Goal: Information Seeking & Learning: Learn about a topic

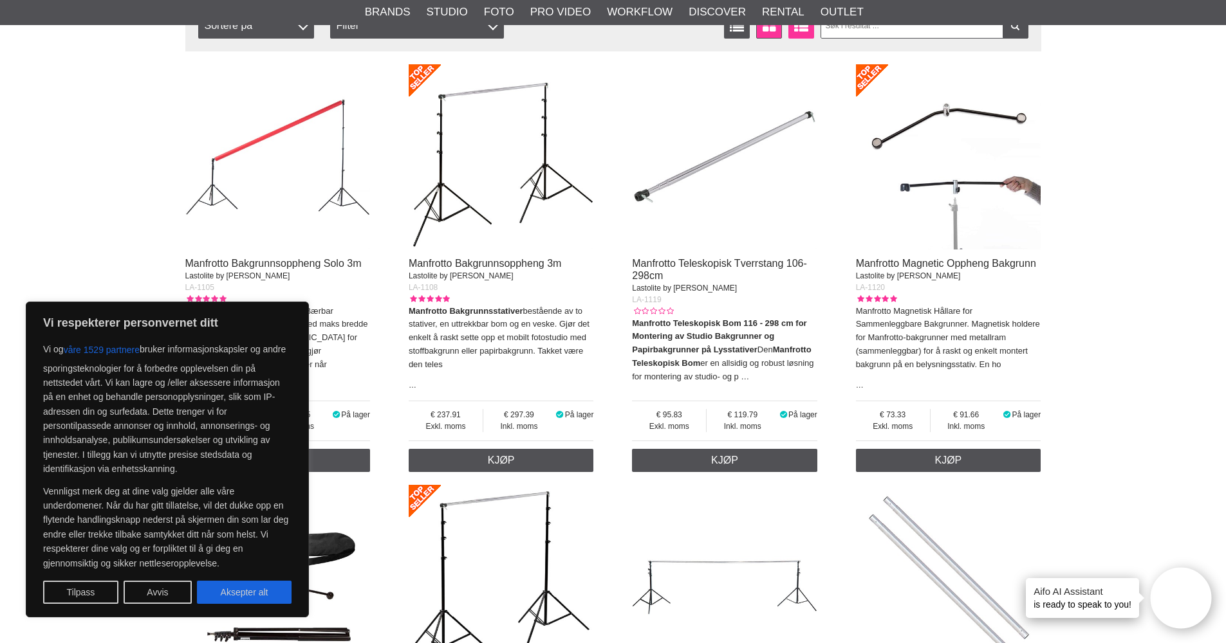
scroll to position [437, 0]
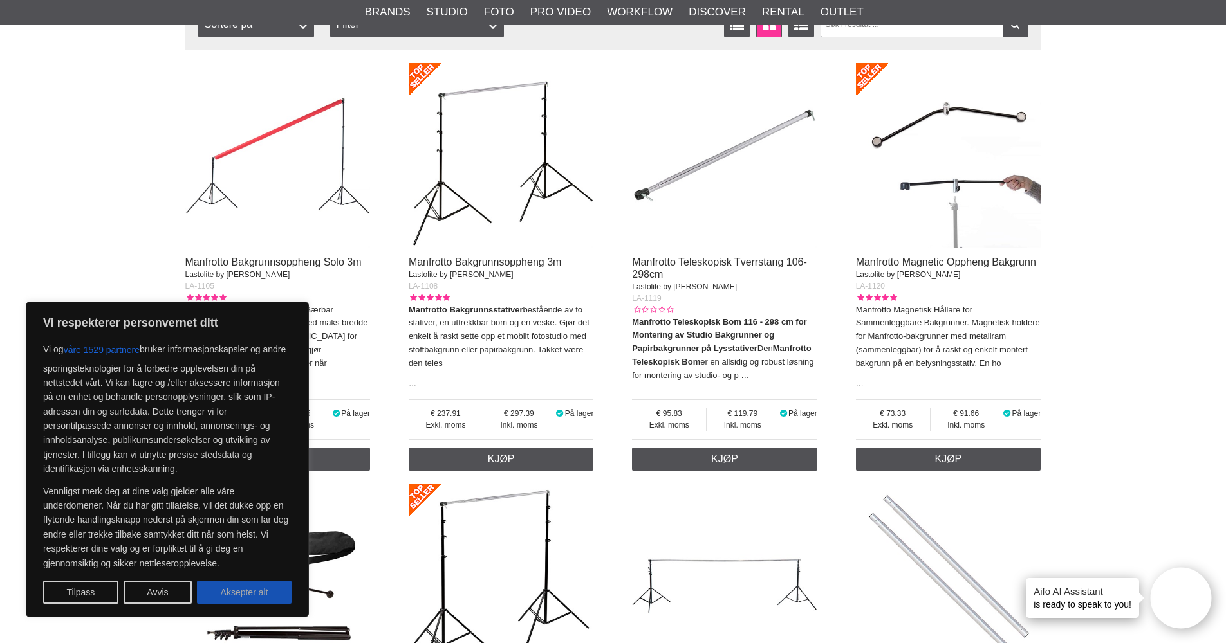
click at [264, 592] on button "Aksepter alt" at bounding box center [244, 592] width 95 height 23
checkbox input "true"
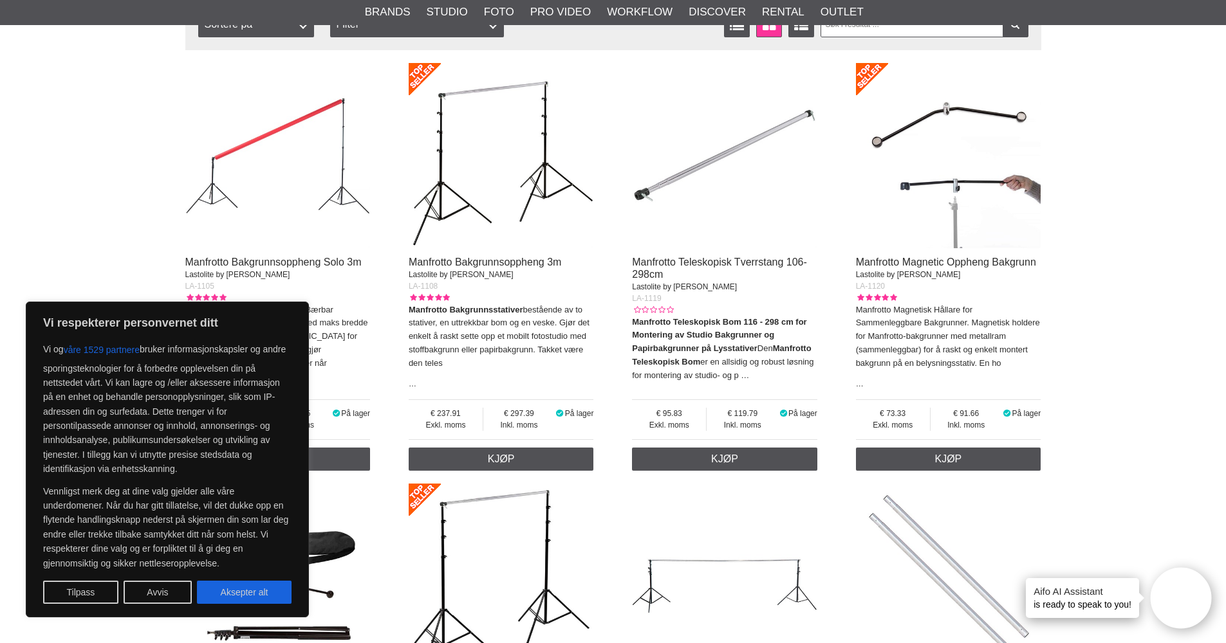
checkbox input "true"
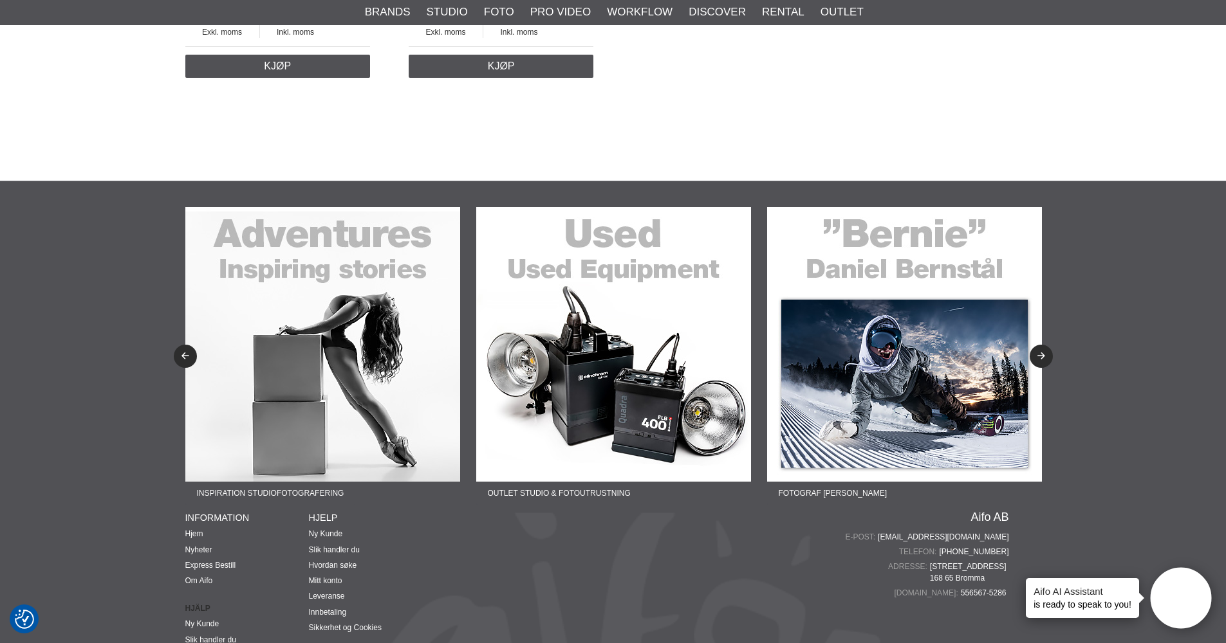
scroll to position [1671, 0]
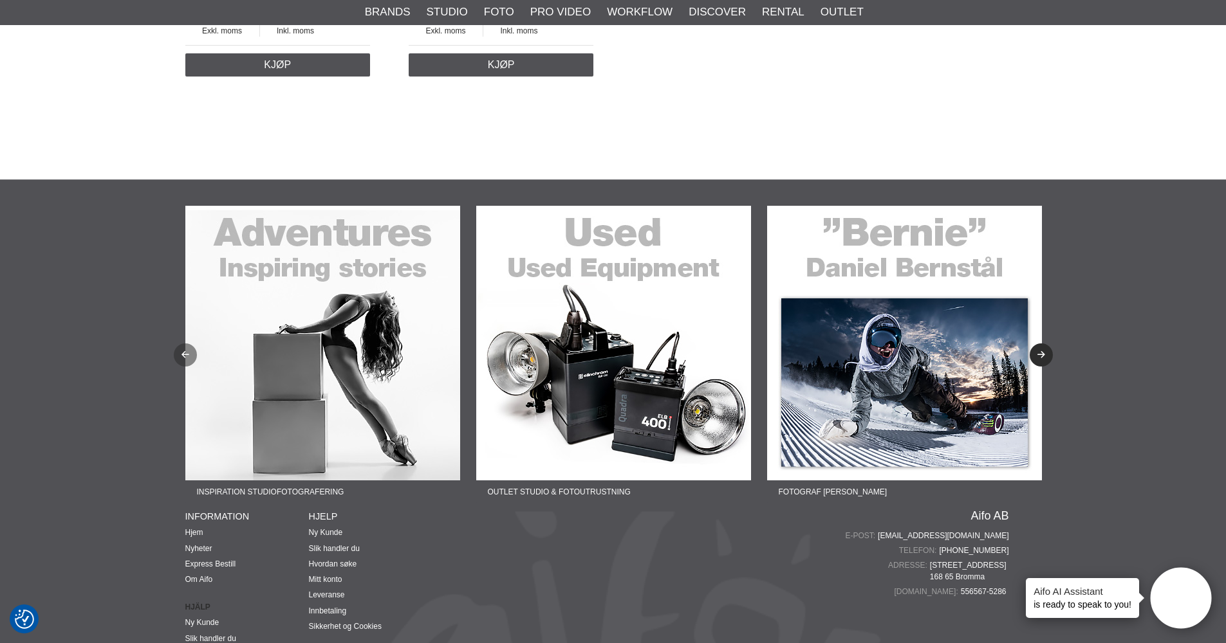
click at [182, 351] on icon "Previous" at bounding box center [184, 355] width 11 height 8
click at [261, 334] on img at bounding box center [322, 343] width 275 height 275
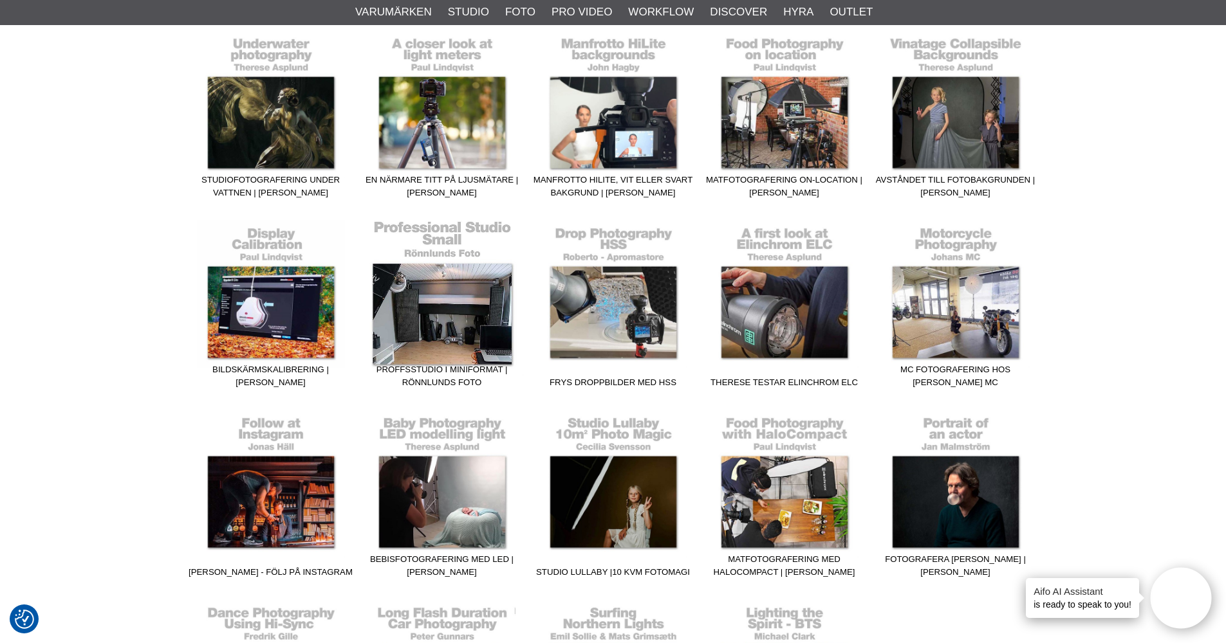
scroll to position [1686, 0]
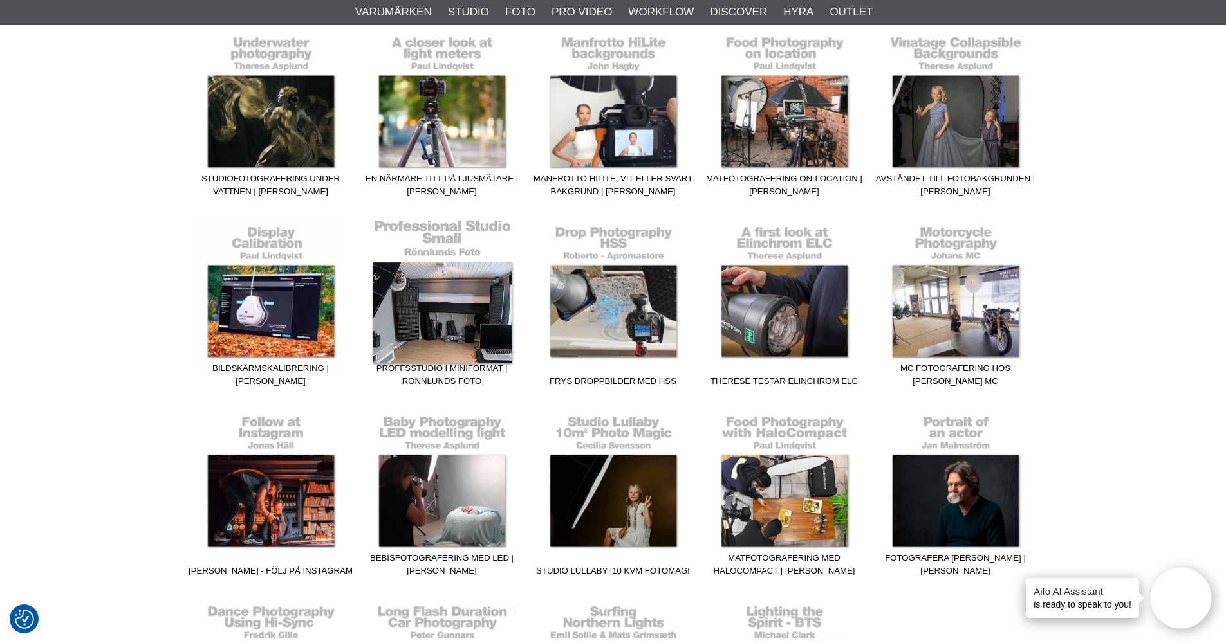
click at [450, 306] on link "Proffsstudio i miniformat | Rönnlunds Foto" at bounding box center [441, 306] width 171 height 174
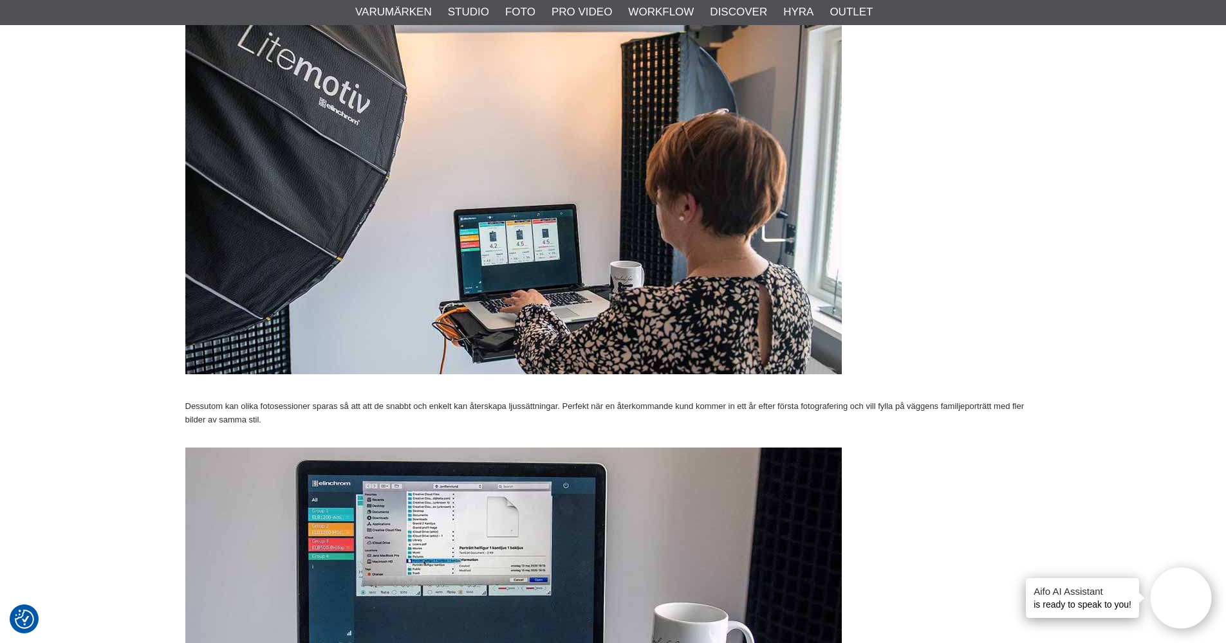
scroll to position [5704, 0]
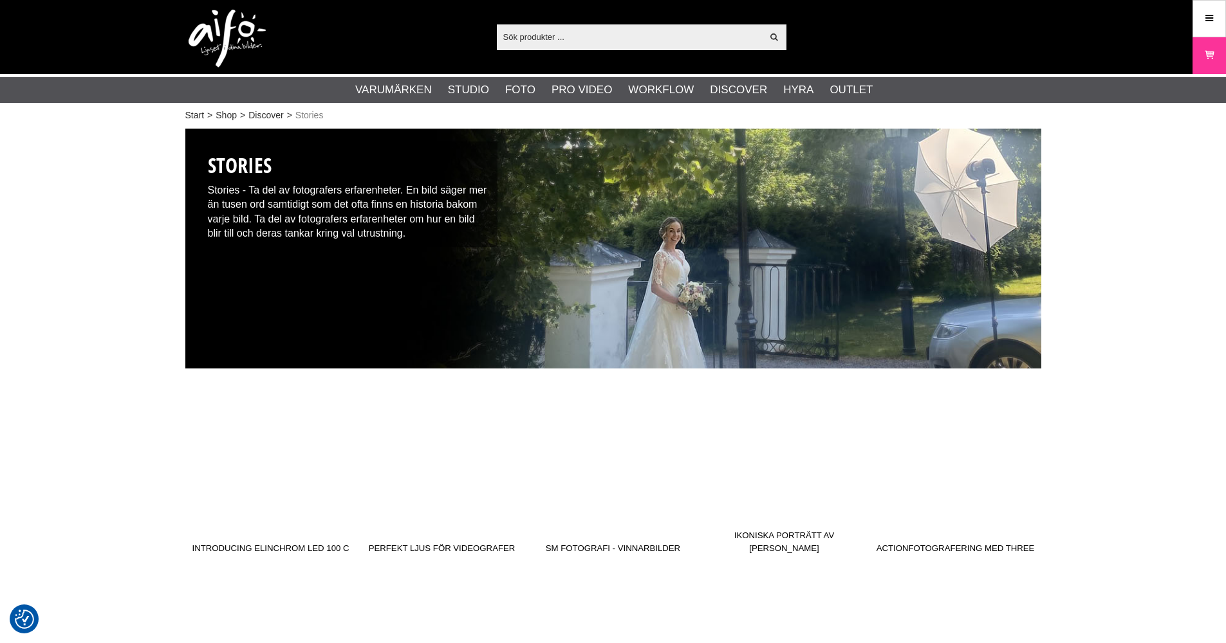
scroll to position [1686, 0]
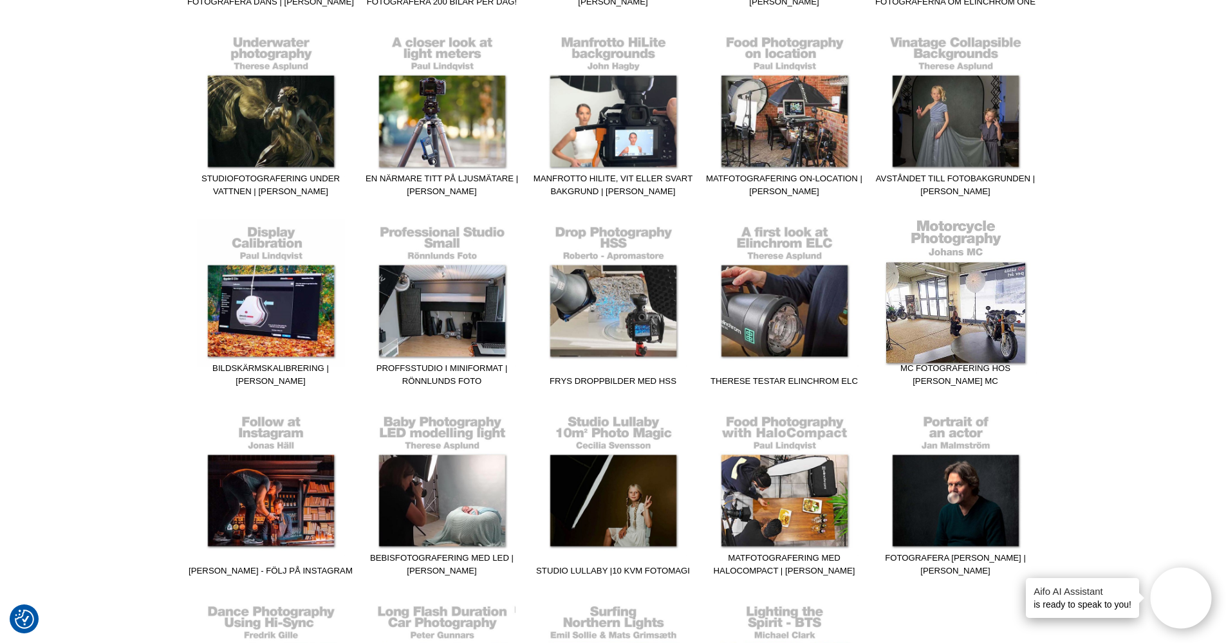
click at [967, 330] on link "MC Fotografering hos [PERSON_NAME] MC" at bounding box center [955, 306] width 171 height 174
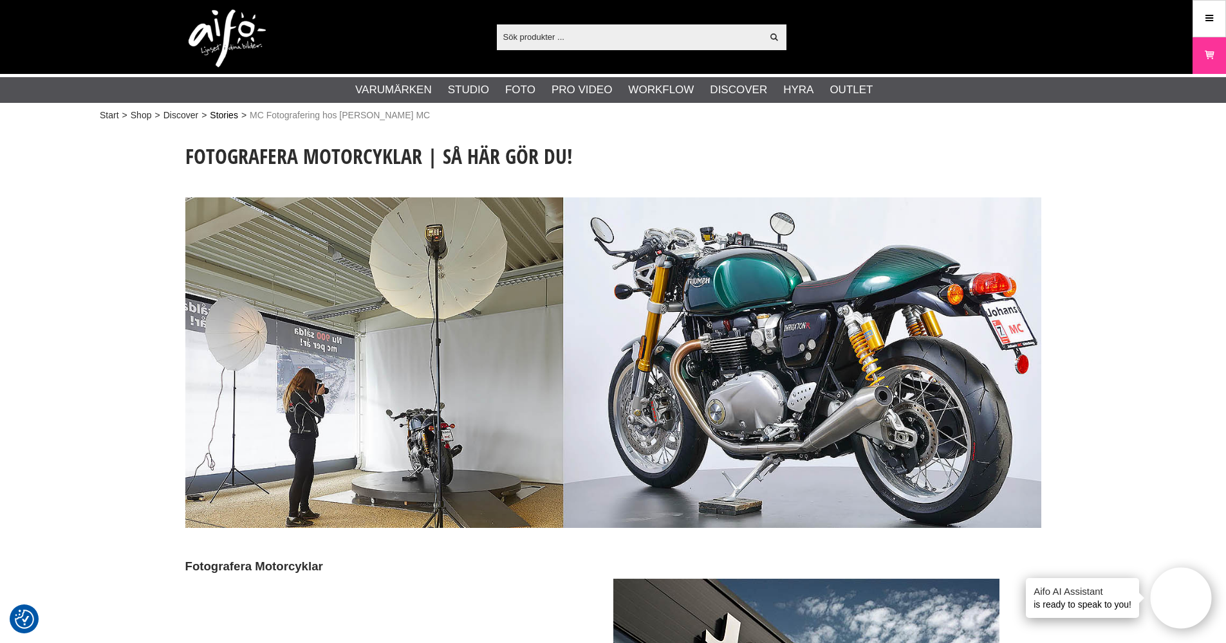
click at [228, 114] on link "Stories" at bounding box center [224, 116] width 28 height 14
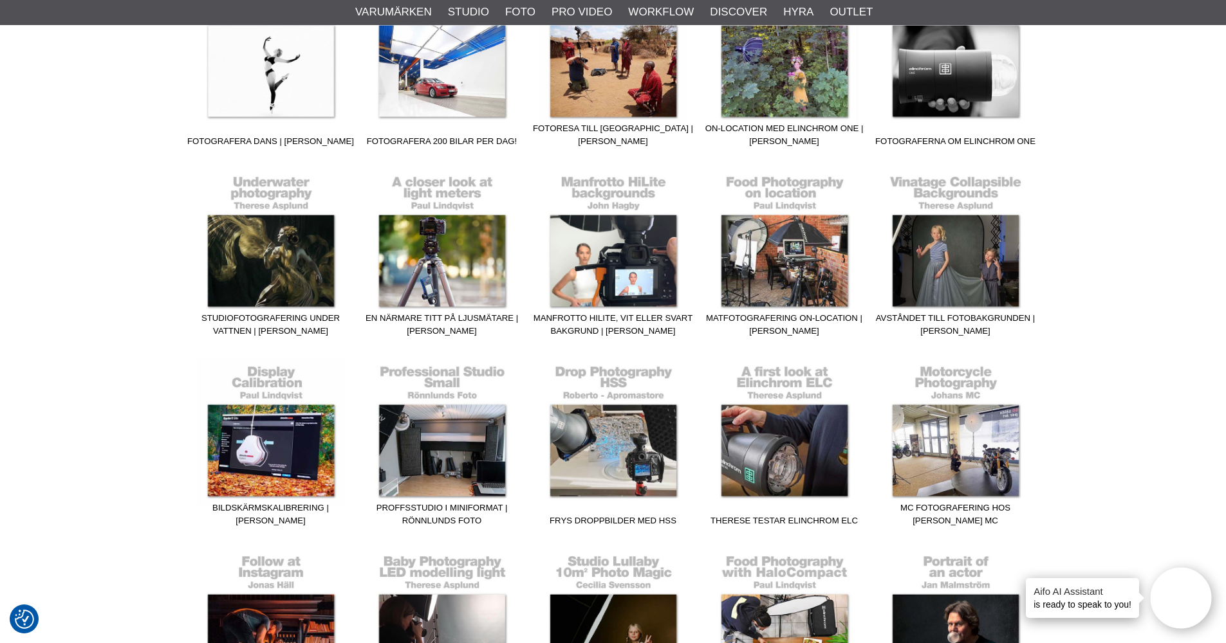
scroll to position [1548, 0]
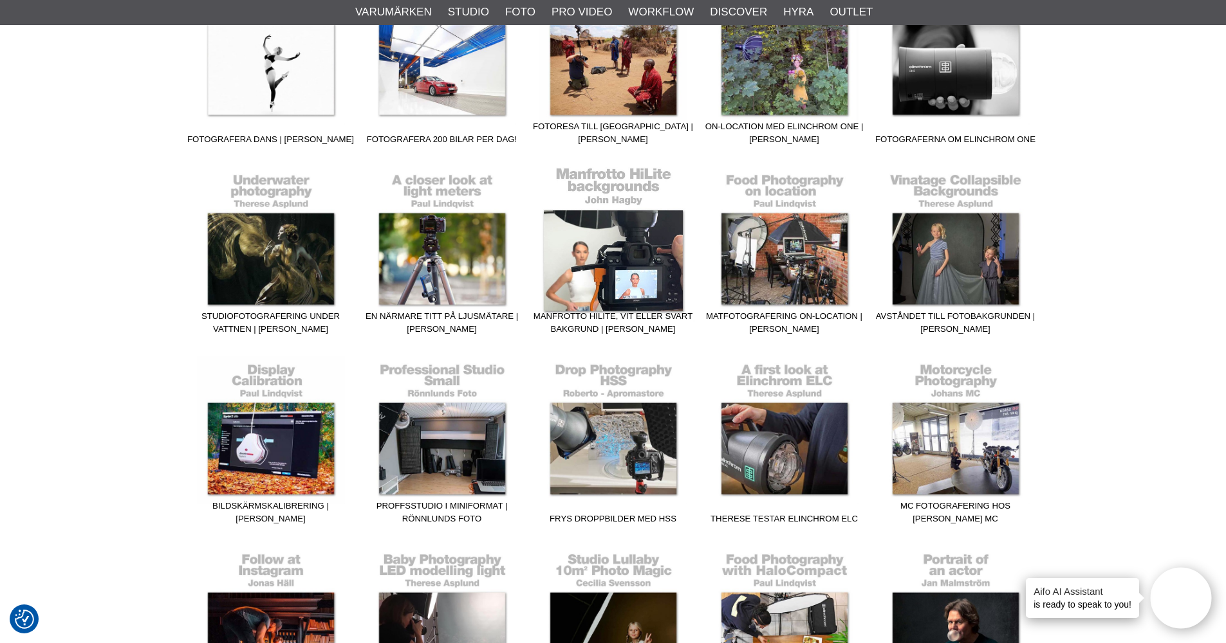
click at [603, 252] on link "Manfrotto HiLite, vit eller svart bakgrund | [PERSON_NAME]" at bounding box center [613, 254] width 171 height 174
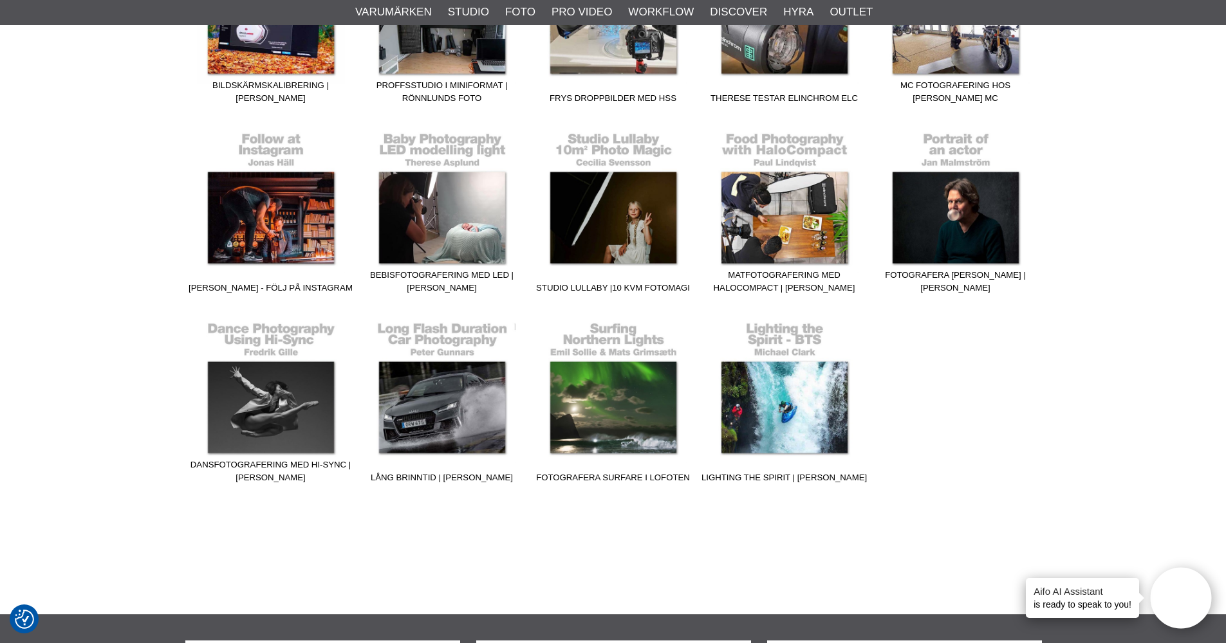
scroll to position [1969, 0]
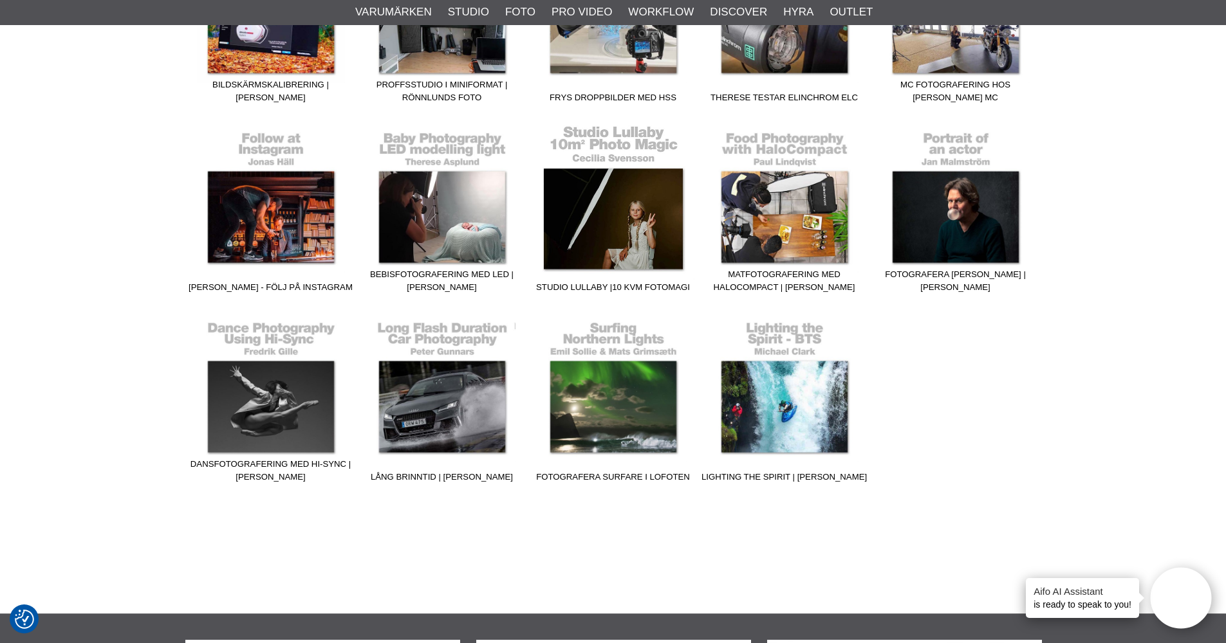
click at [618, 217] on link "Studio Lullaby |10 kvm fotomagi" at bounding box center [613, 212] width 171 height 174
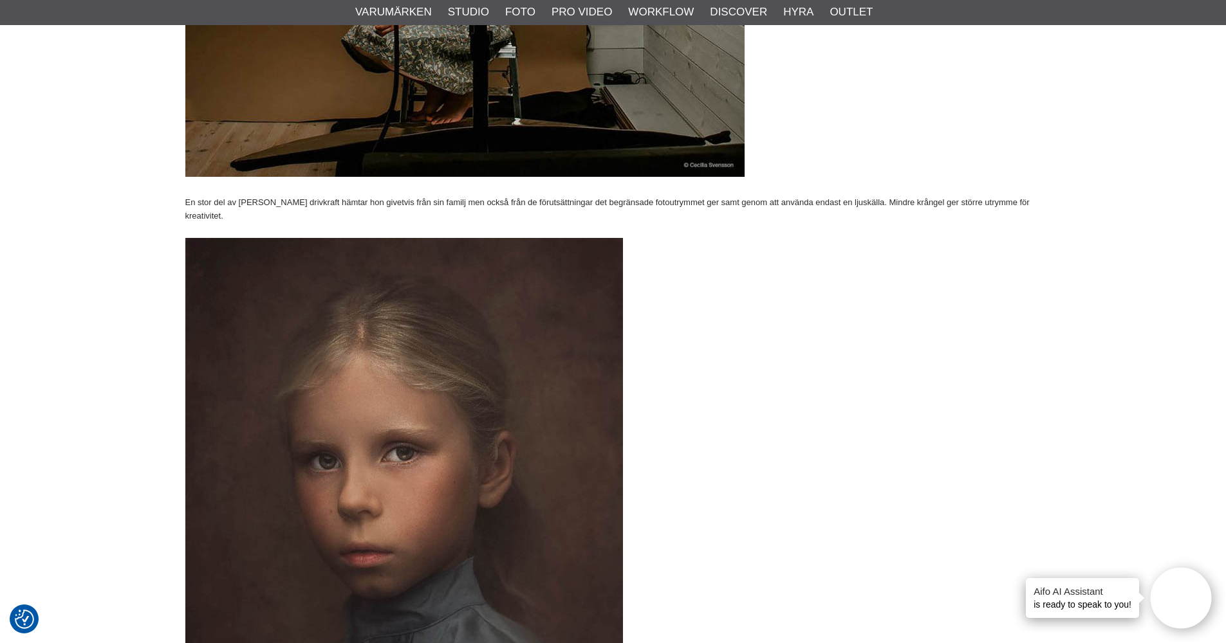
scroll to position [2481, 0]
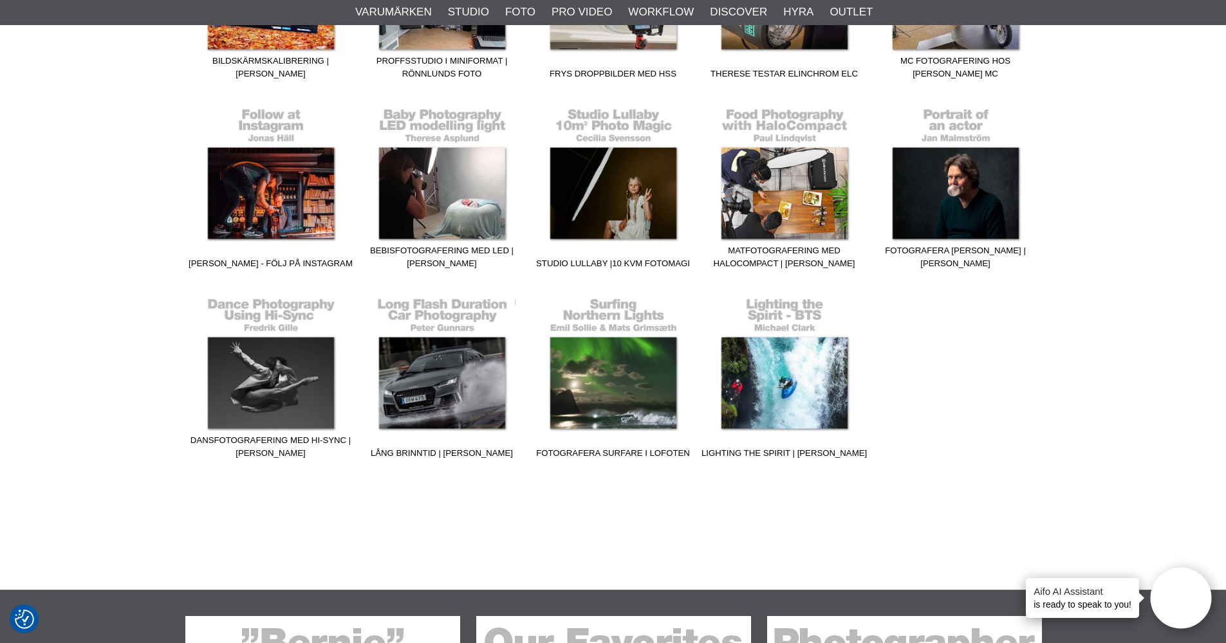
scroll to position [2008, 0]
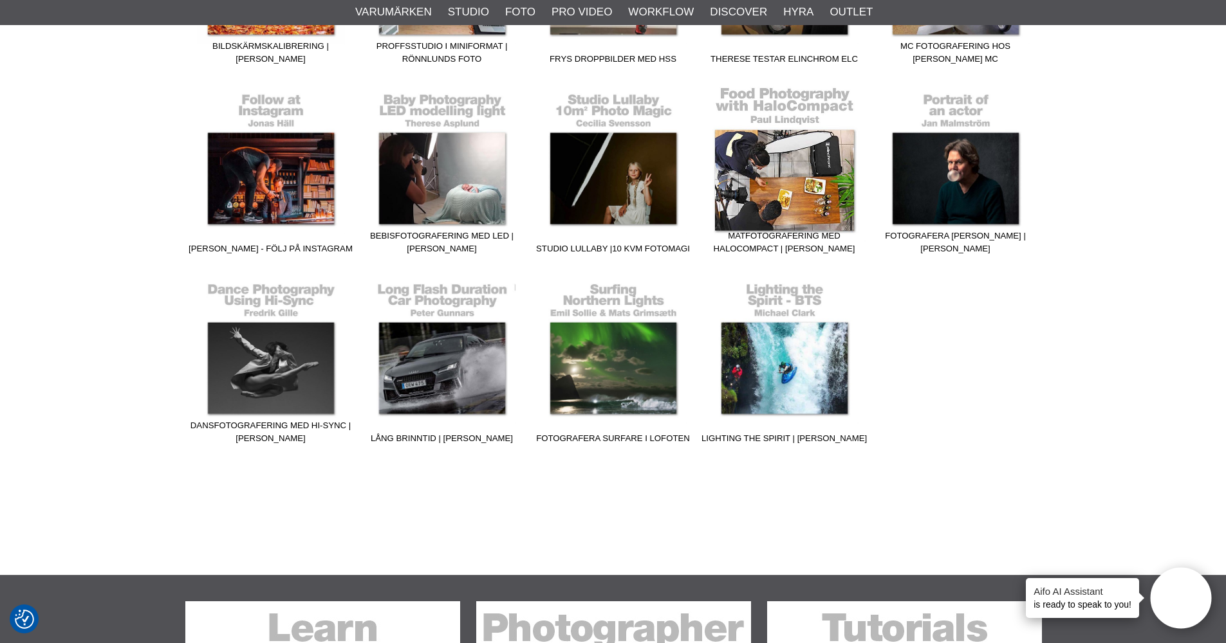
click at [757, 166] on link "Matfotografering med HaloCompact | [PERSON_NAME]" at bounding box center [784, 173] width 171 height 174
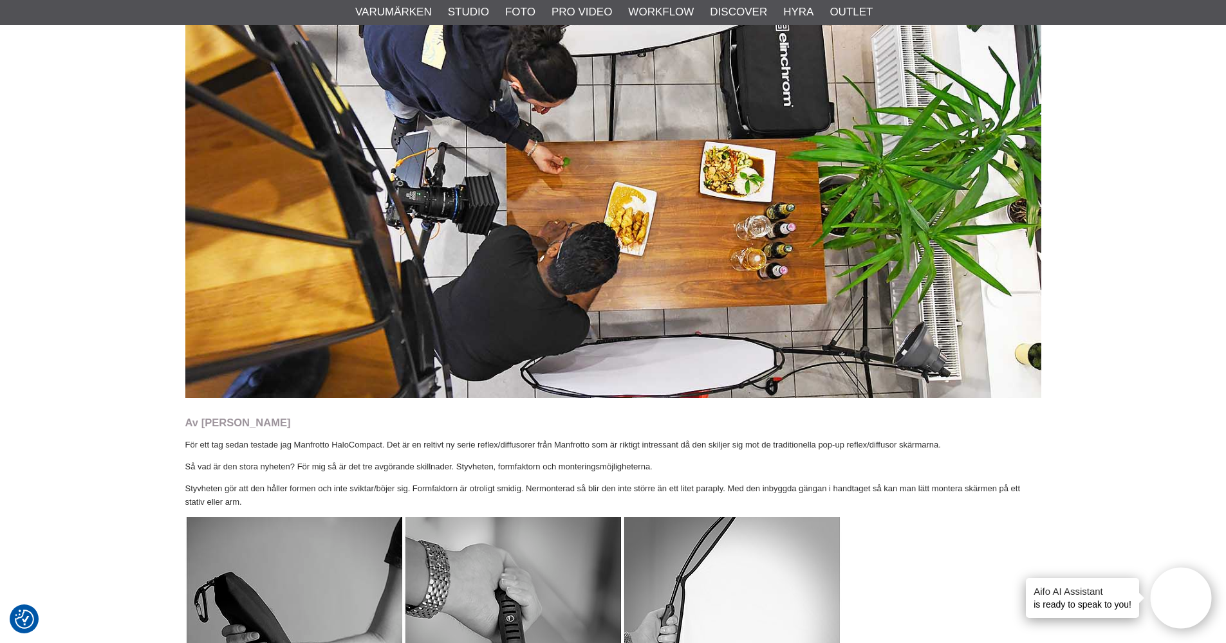
scroll to position [268, 0]
click at [456, 199] on img at bounding box center [613, 156] width 856 height 481
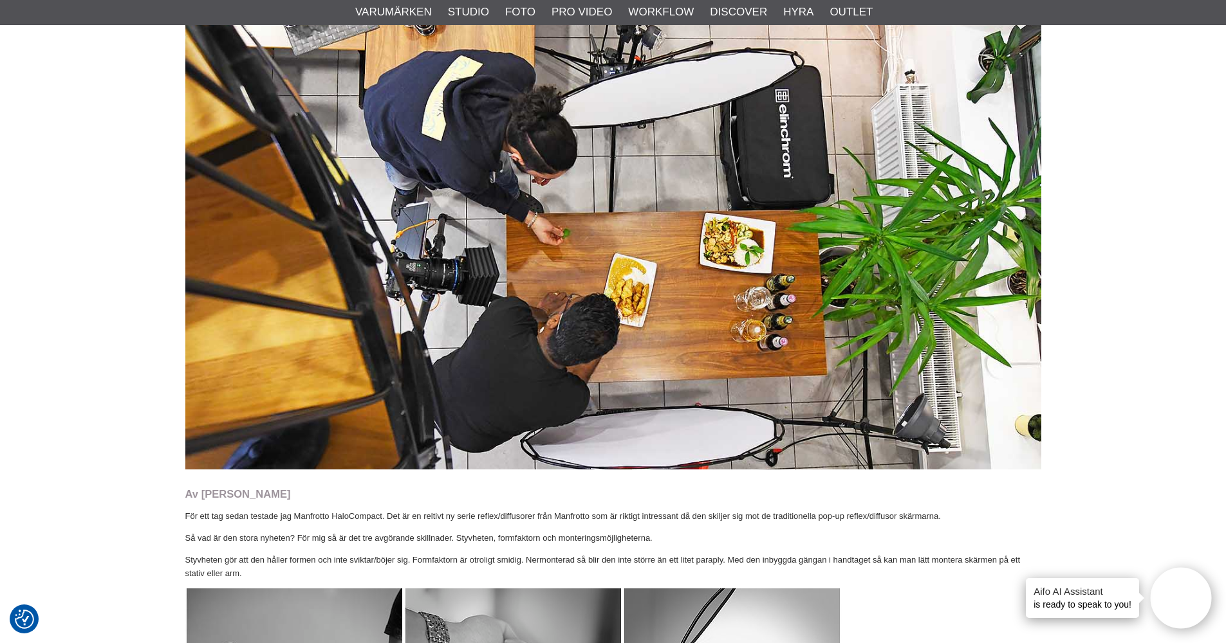
scroll to position [145, 0]
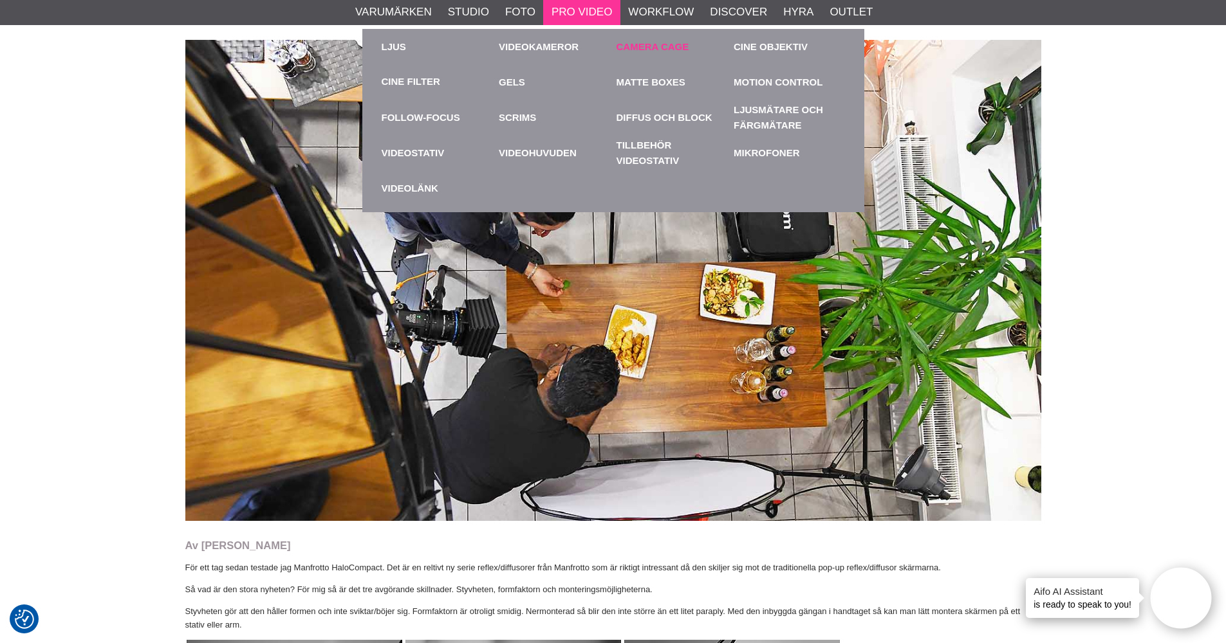
click at [659, 50] on link "Camera Cage" at bounding box center [671, 46] width 111 height 35
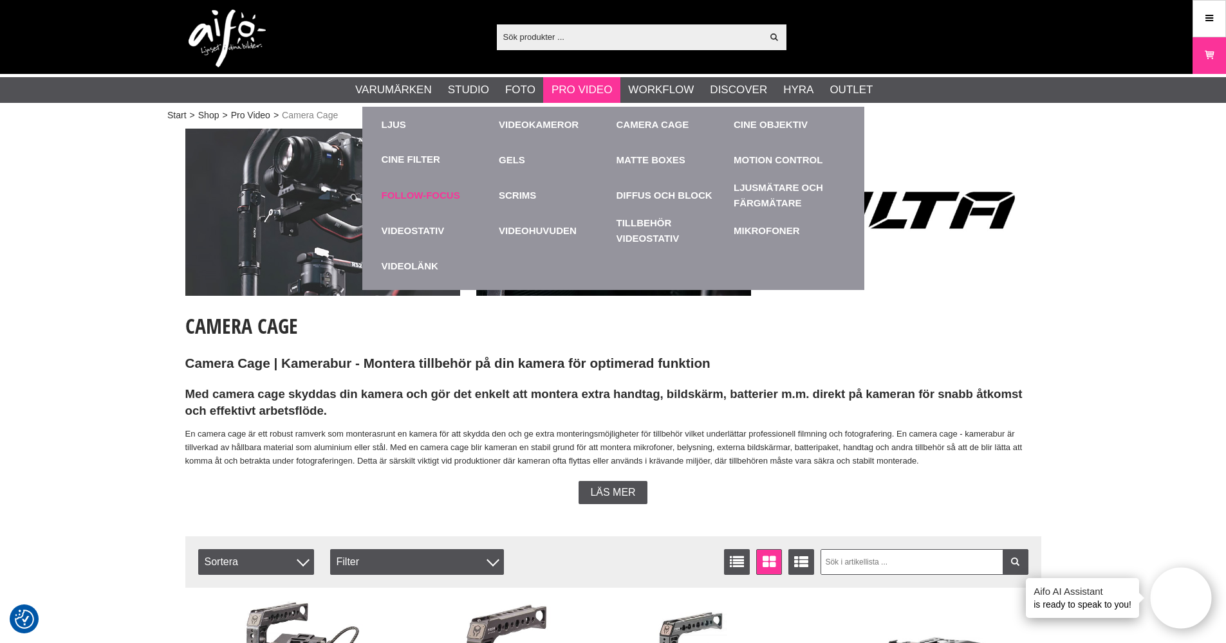
click at [425, 188] on link "Follow-Focus" at bounding box center [437, 195] width 111 height 35
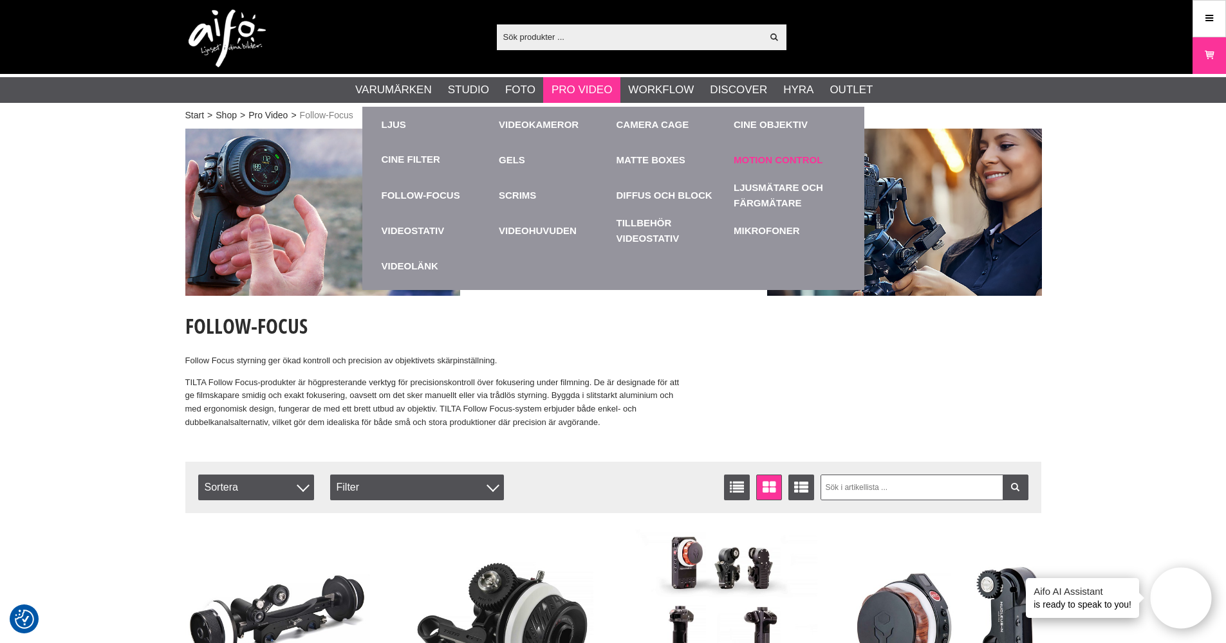
click at [776, 158] on link "Motion Control" at bounding box center [788, 159] width 111 height 35
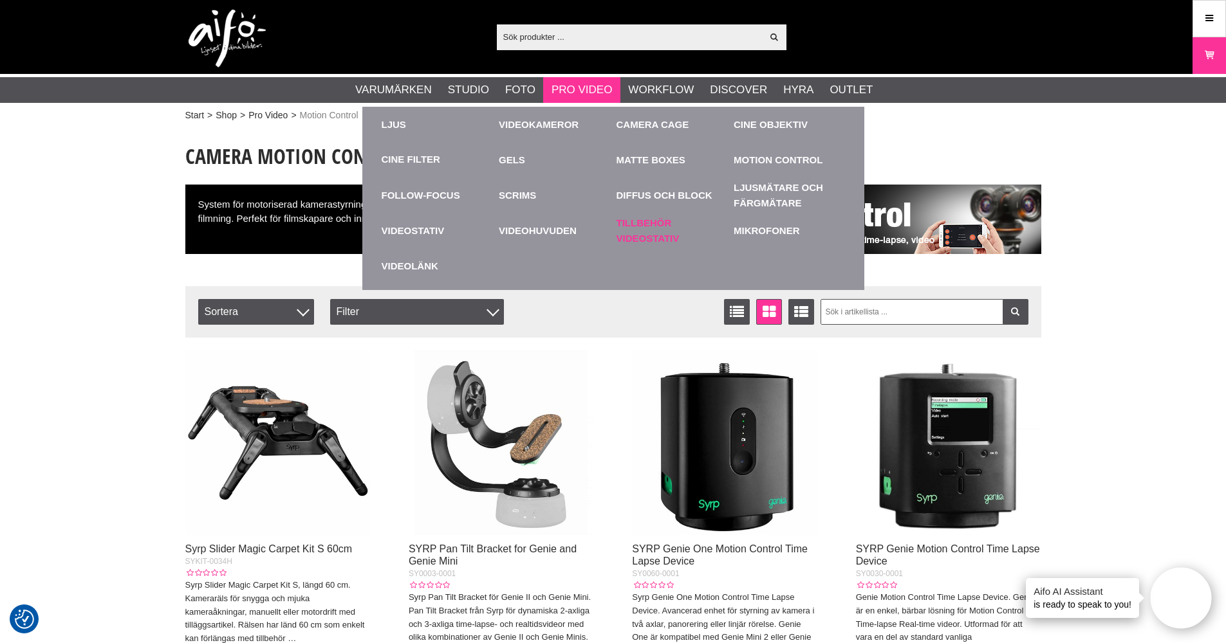
scroll to position [0, 1]
click at [663, 225] on link "Tillbehör Videostativ" at bounding box center [671, 230] width 111 height 35
click at [665, 155] on link "Matte Boxes" at bounding box center [671, 159] width 111 height 35
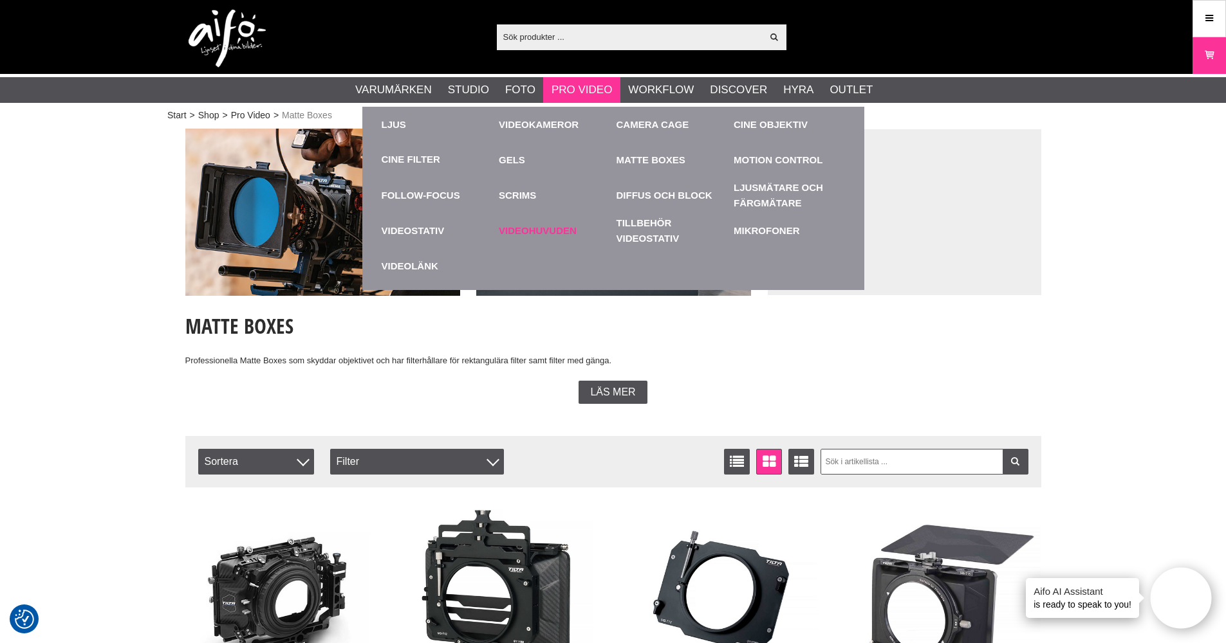
click at [528, 228] on link "Videohuvuden" at bounding box center [554, 230] width 111 height 35
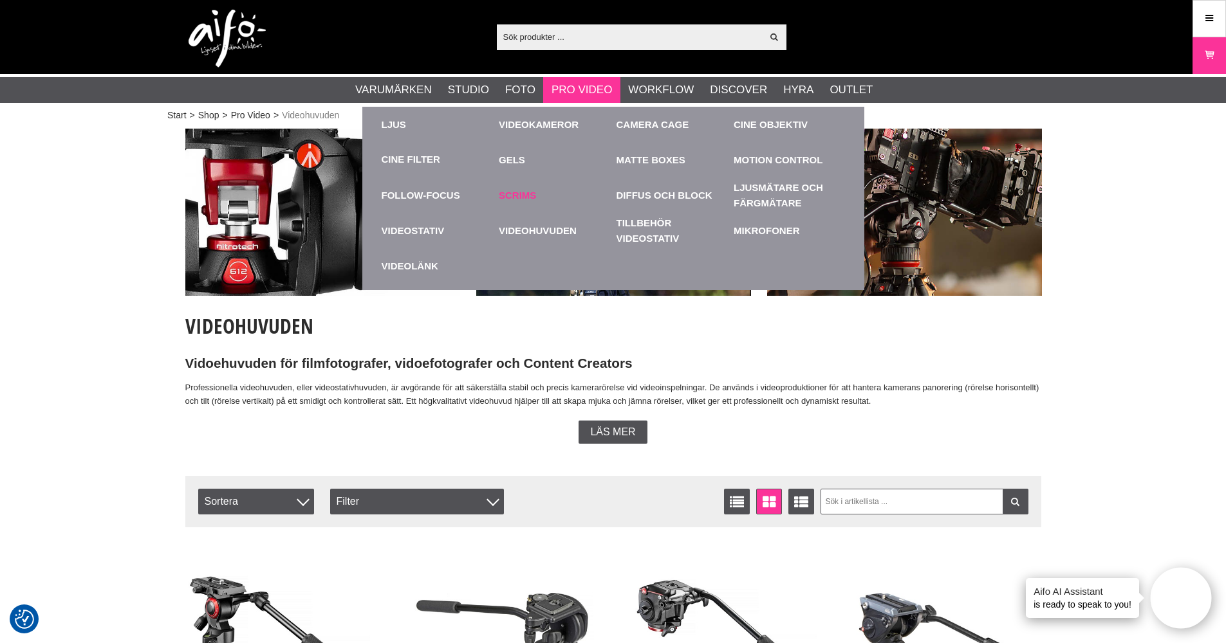
click at [525, 196] on link "Scrims" at bounding box center [554, 195] width 111 height 35
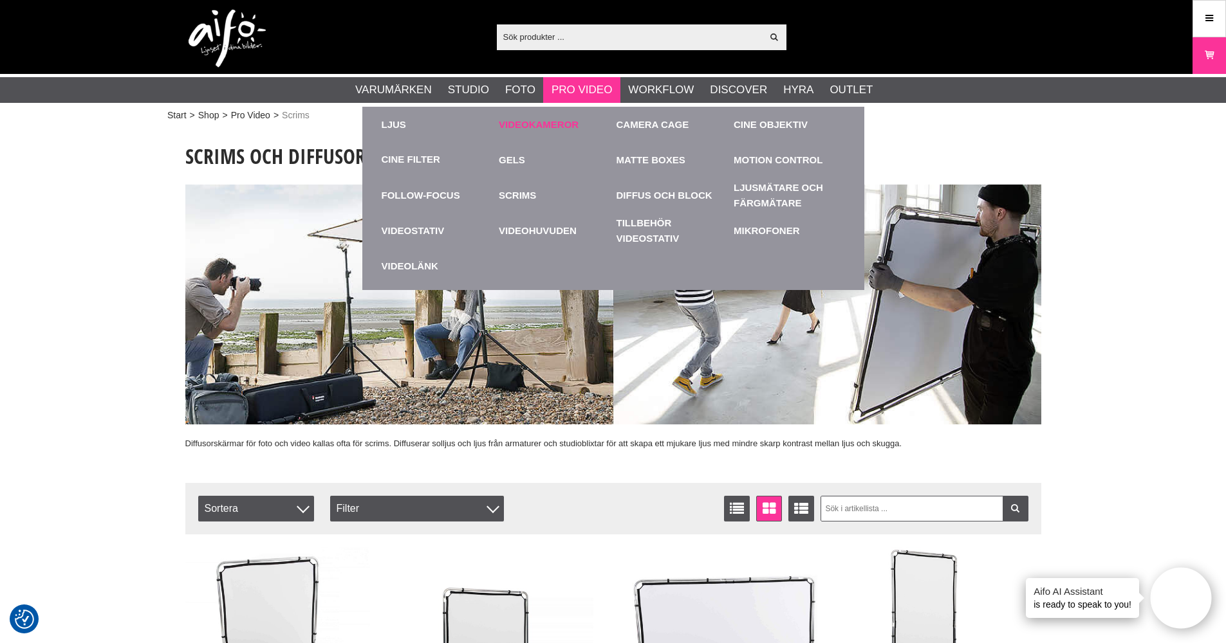
click at [539, 127] on link "Videokameror" at bounding box center [554, 124] width 111 height 35
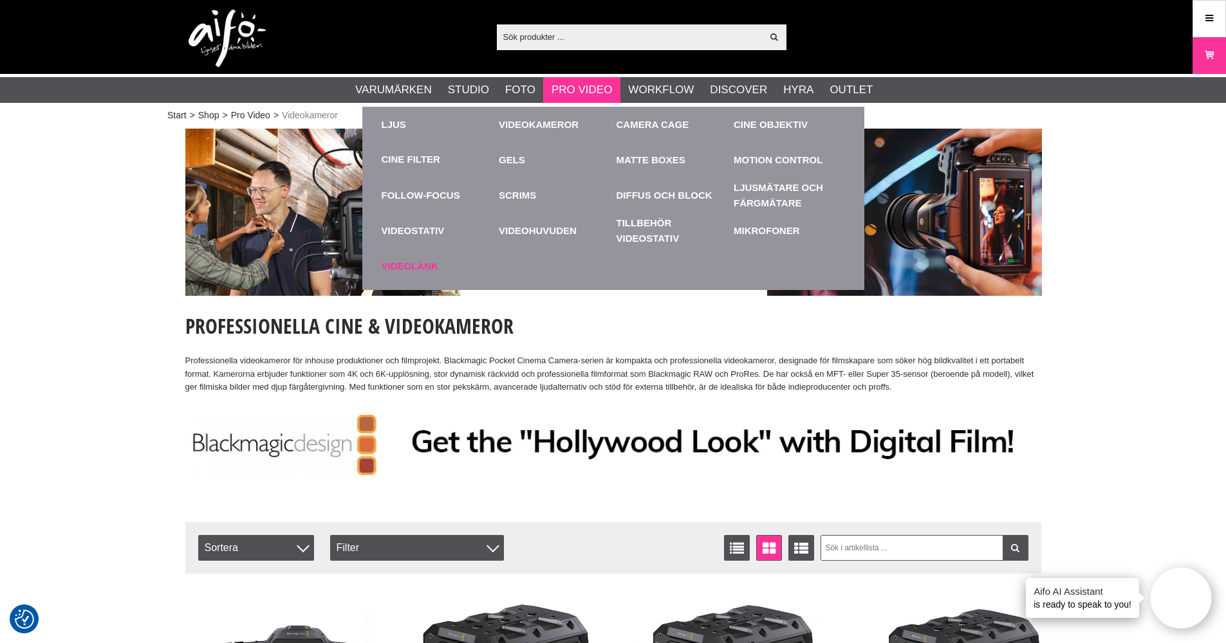
click at [414, 264] on link "Videolänk" at bounding box center [437, 265] width 111 height 35
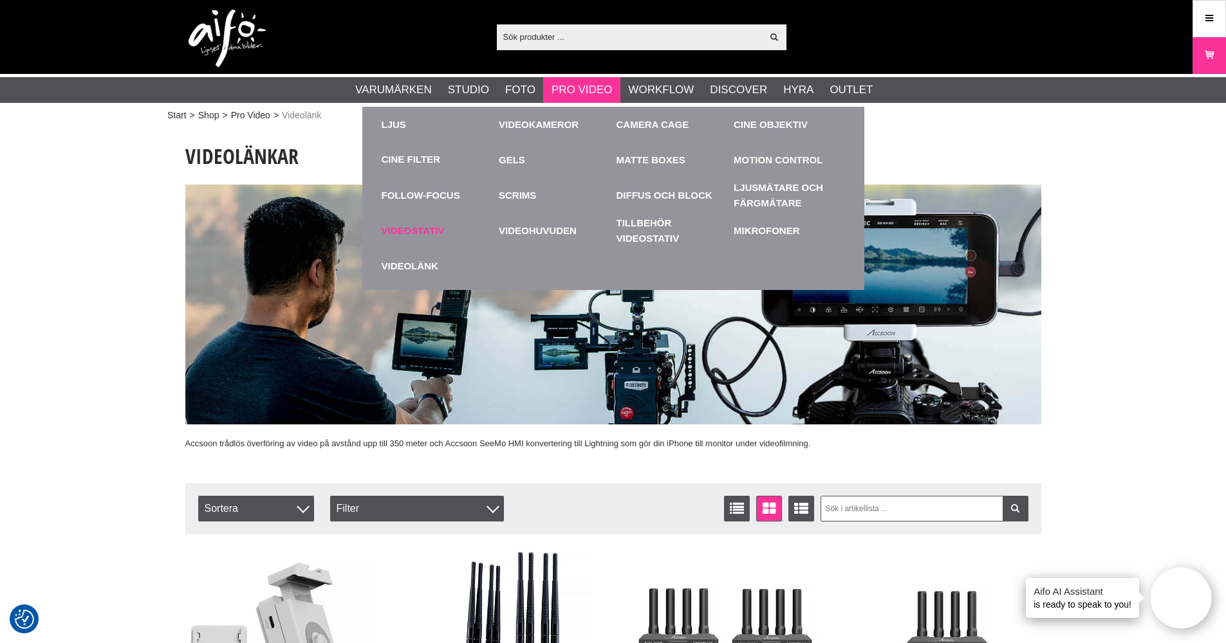
click at [433, 227] on link "Videostativ" at bounding box center [437, 230] width 111 height 35
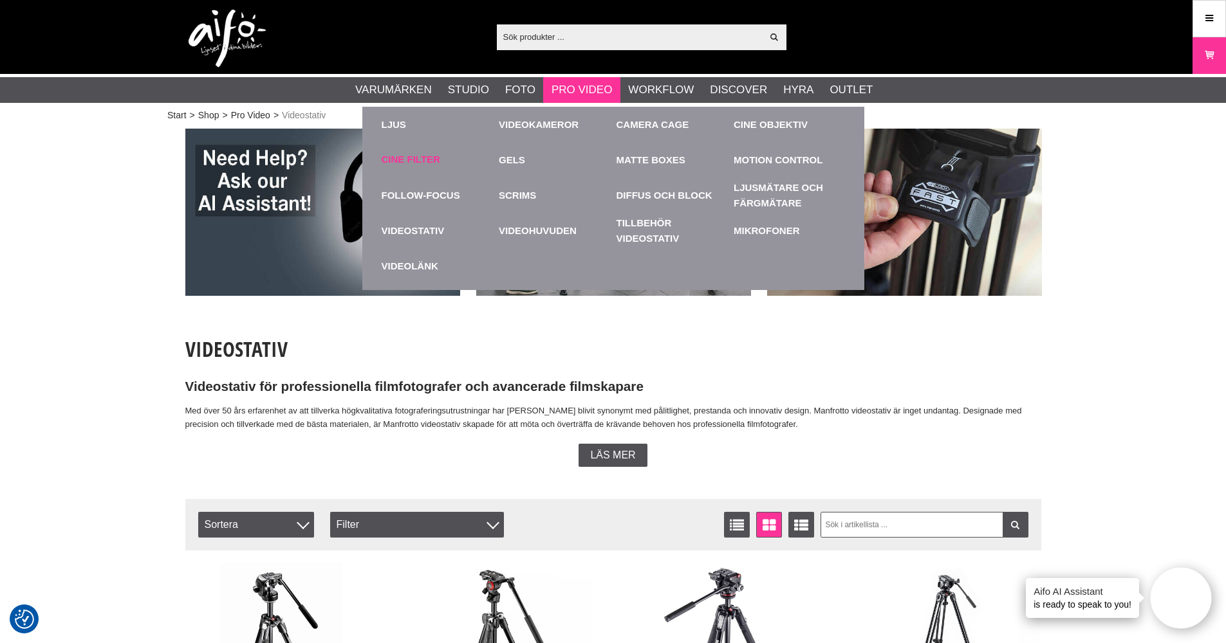
click at [417, 157] on link "Cine Filter" at bounding box center [411, 159] width 59 height 15
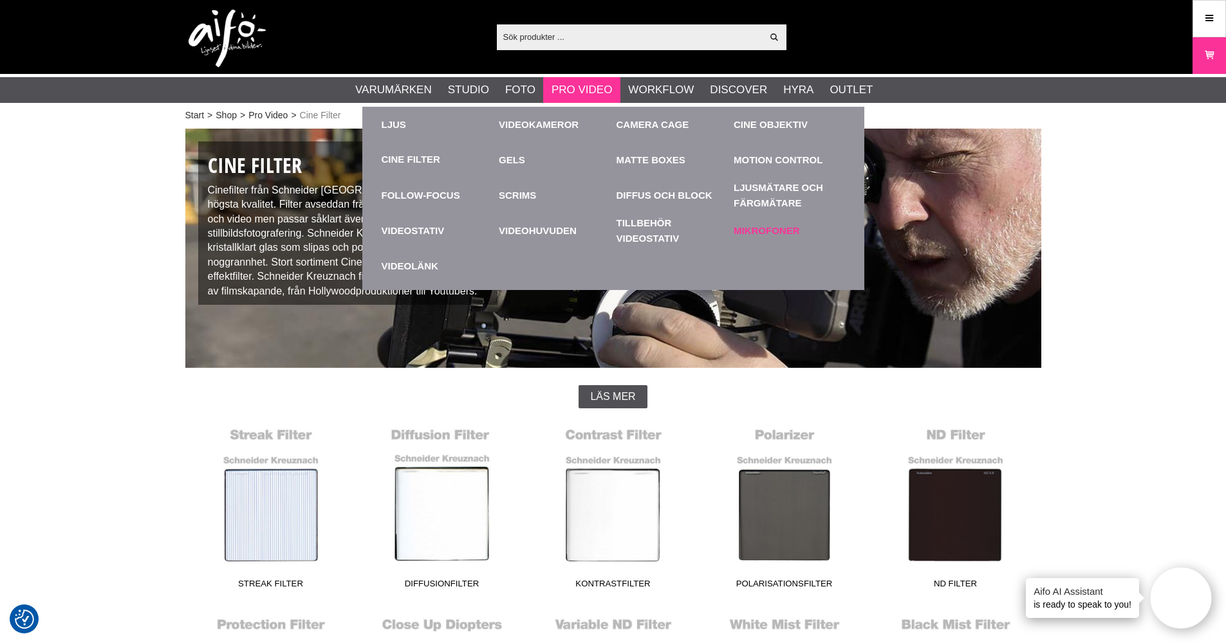
click at [777, 230] on link "Mikrofoner" at bounding box center [788, 230] width 111 height 35
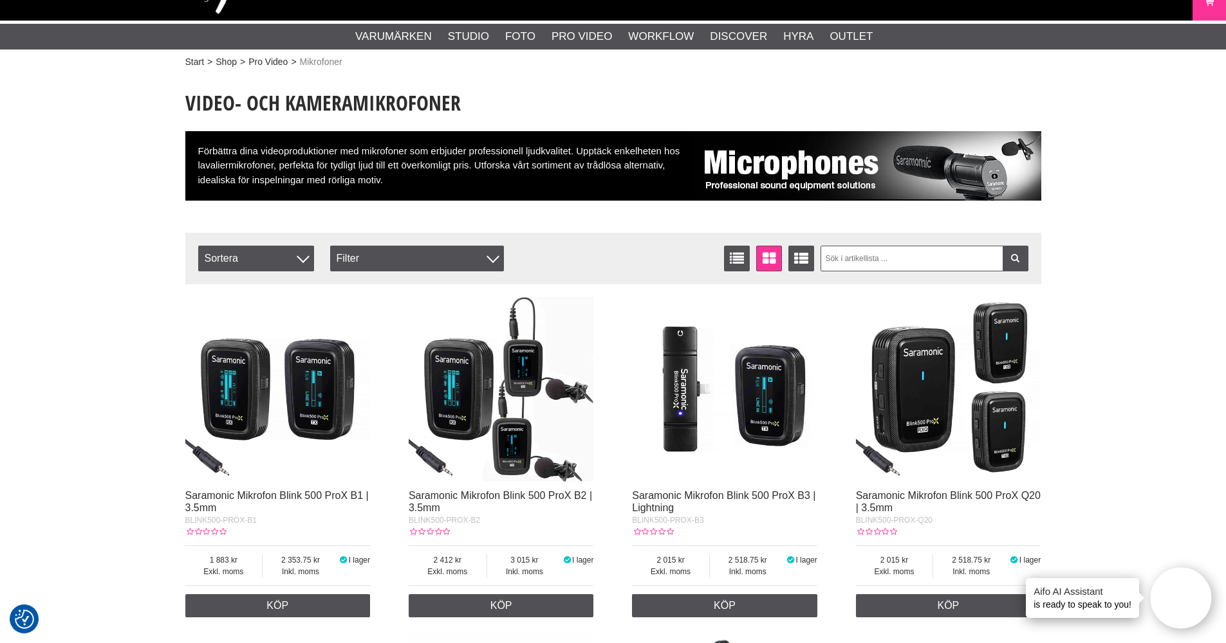
scroll to position [63, 0]
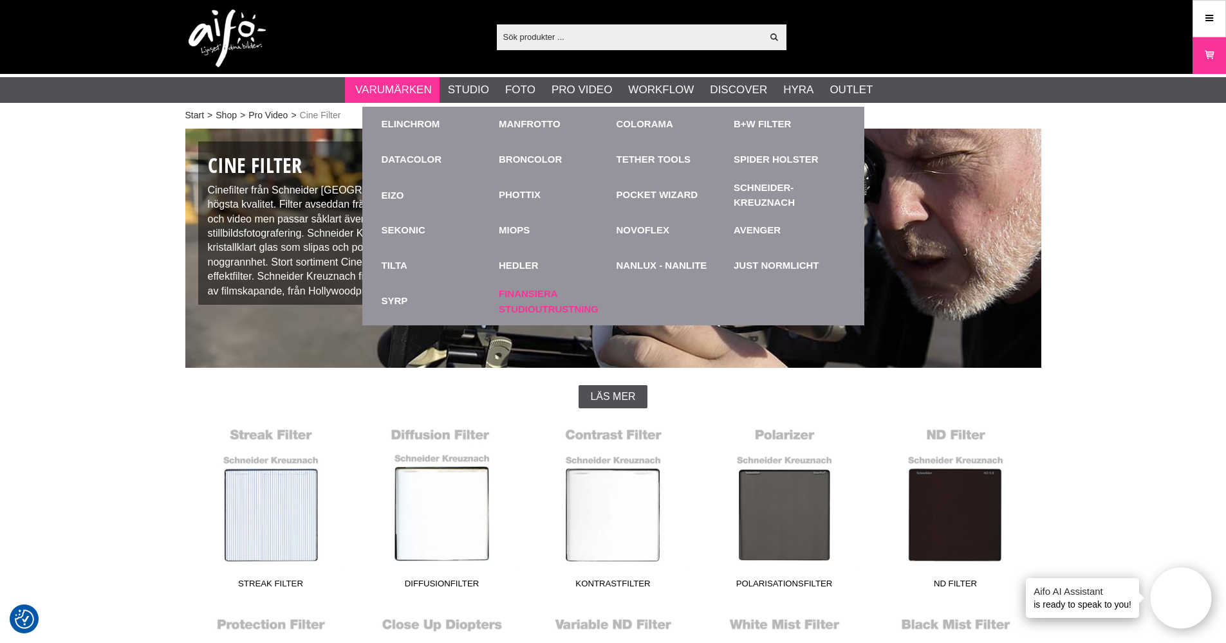
click at [524, 304] on link "Finansiera Studioutrustning" at bounding box center [554, 301] width 111 height 35
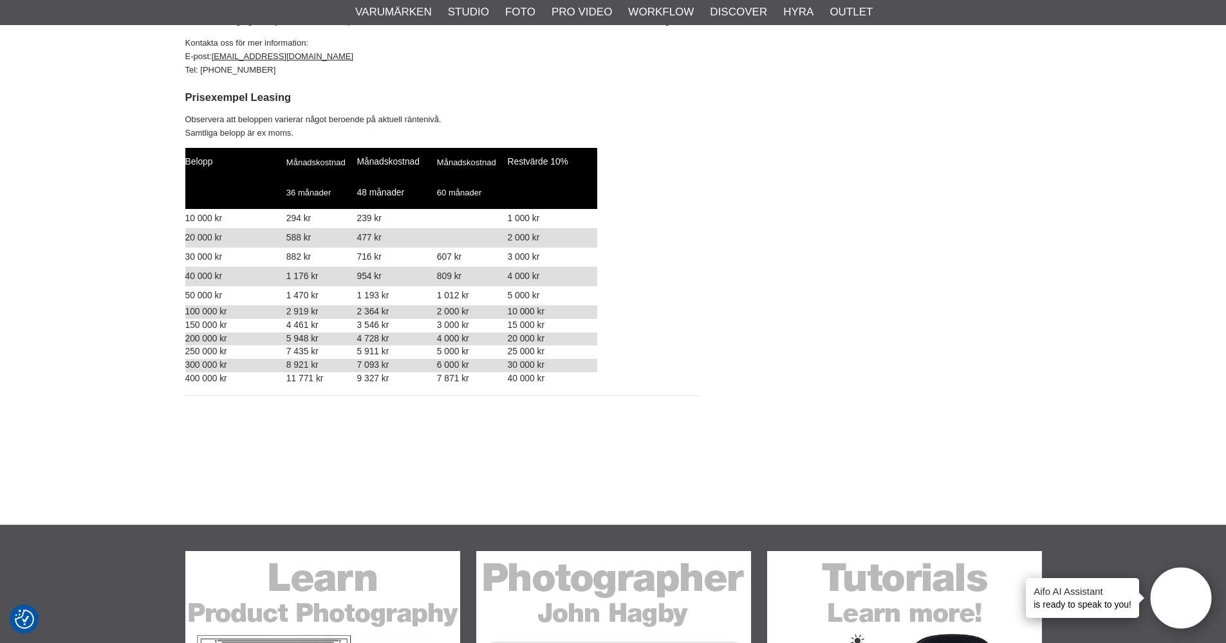
scroll to position [1211, 0]
